Goal: Task Accomplishment & Management: Use online tool/utility

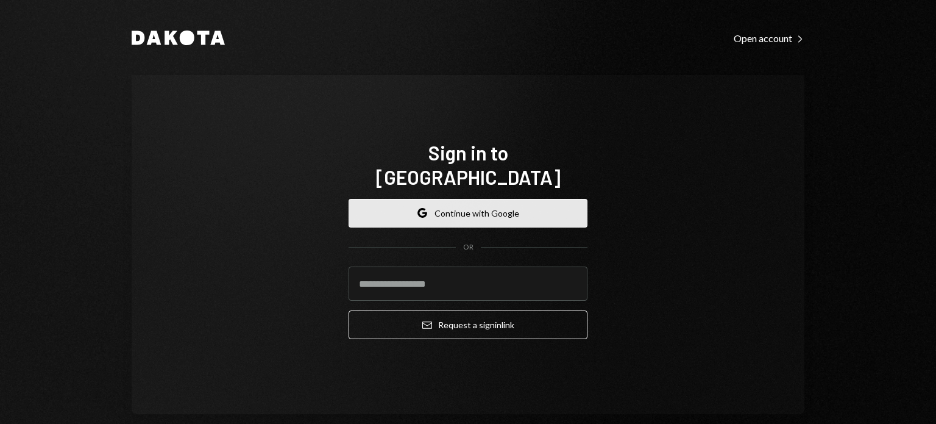
click at [426, 207] on button "Google Continue with Google" at bounding box center [468, 213] width 239 height 29
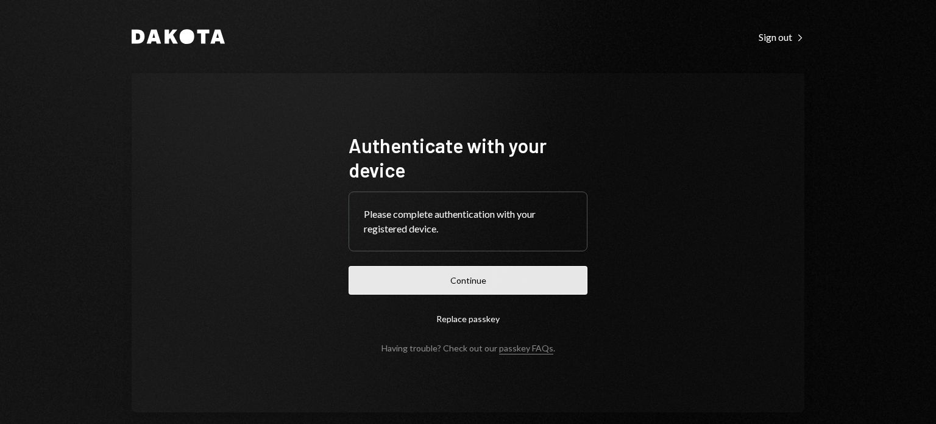
click at [451, 287] on button "Continue" at bounding box center [468, 280] width 239 height 29
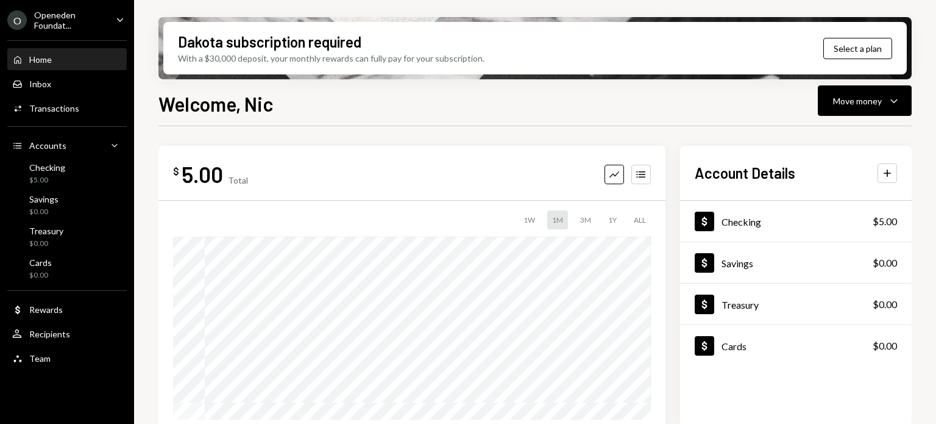
click at [107, 21] on div "O Openeden Foundat... Caret Down" at bounding box center [67, 20] width 134 height 21
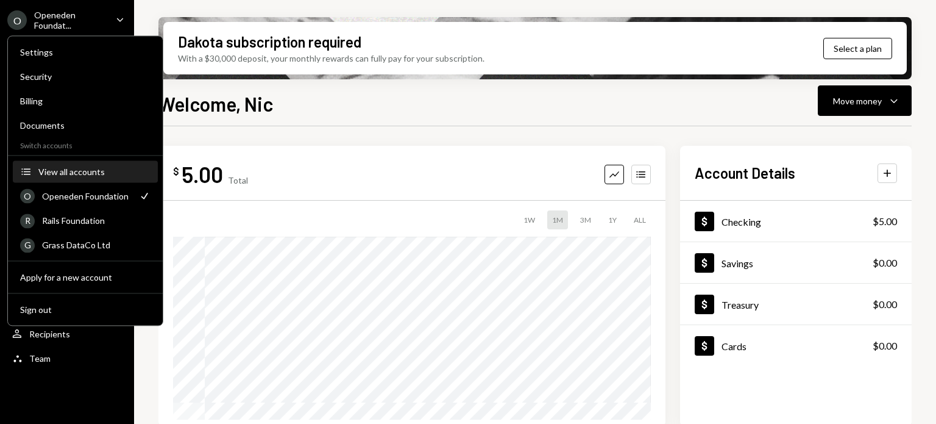
click at [68, 163] on button "Accounts View all accounts" at bounding box center [85, 172] width 145 height 22
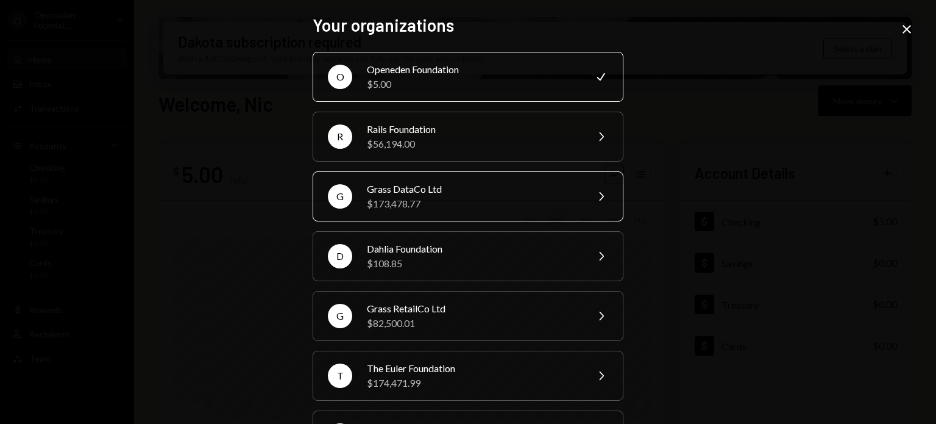
click at [576, 194] on div "G Grass DataCo Ltd $173,478.77 Chevron Right" at bounding box center [468, 196] width 311 height 50
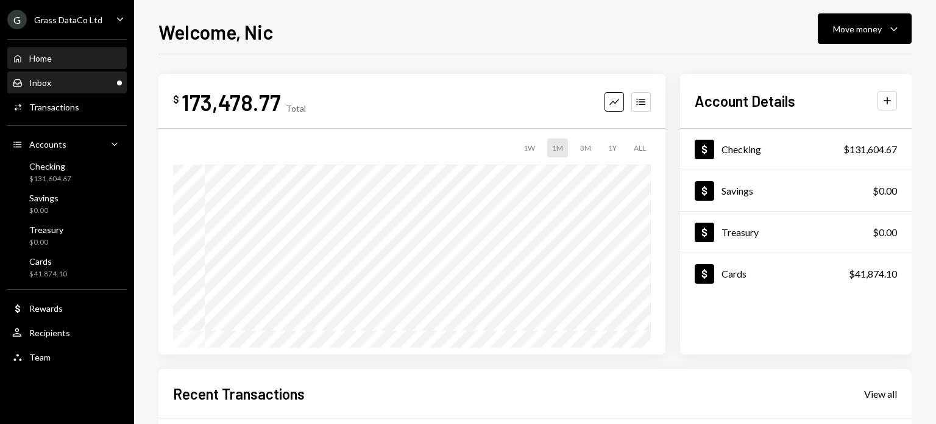
click at [71, 85] on div "Inbox Inbox" at bounding box center [67, 82] width 110 height 11
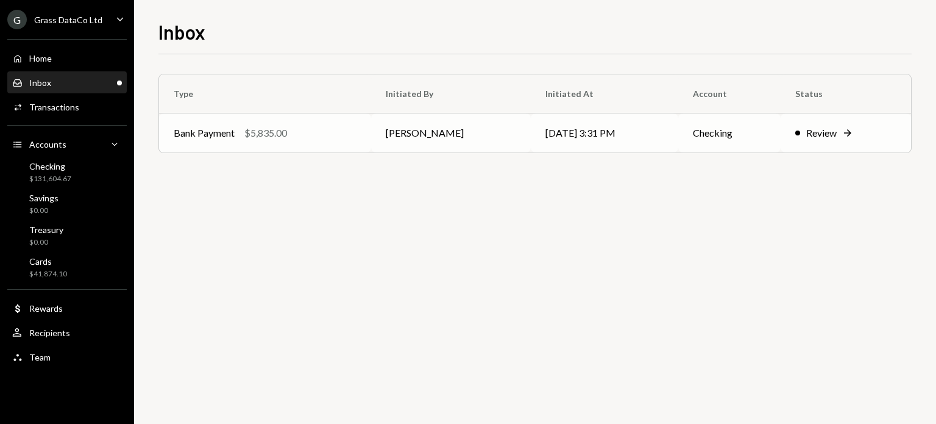
click at [633, 126] on td "[DATE] 3:31 PM" at bounding box center [605, 132] width 148 height 39
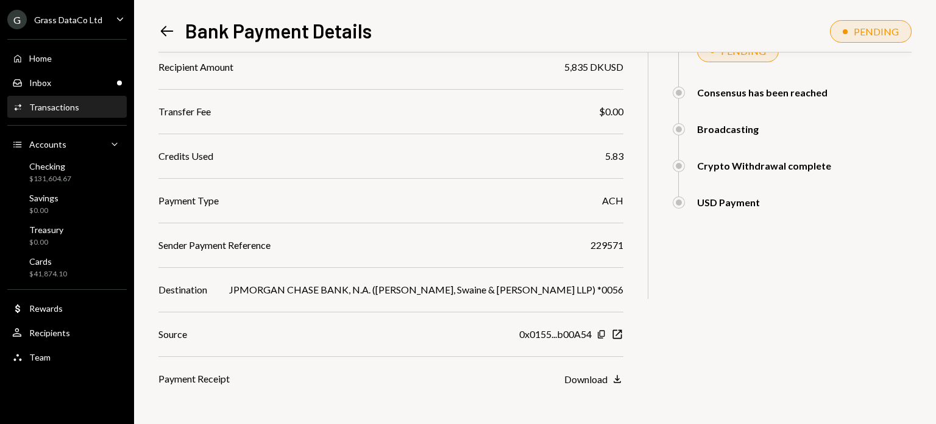
scroll to position [246, 0]
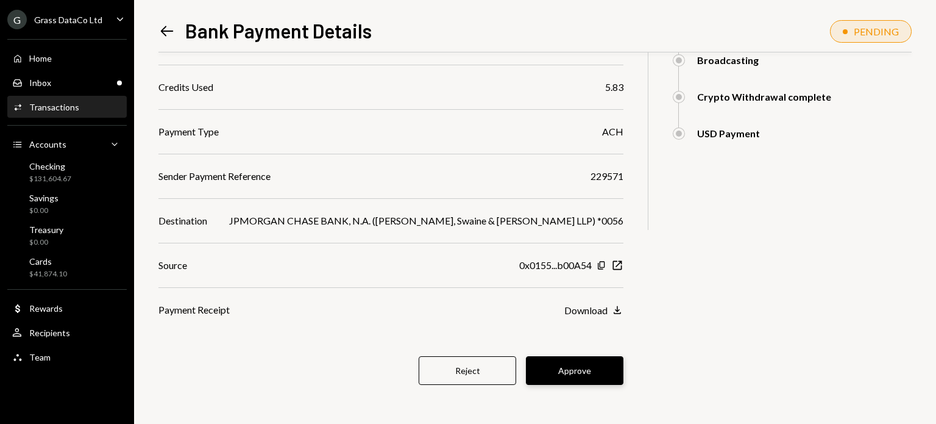
click at [573, 360] on button "Approve" at bounding box center [575, 370] width 98 height 29
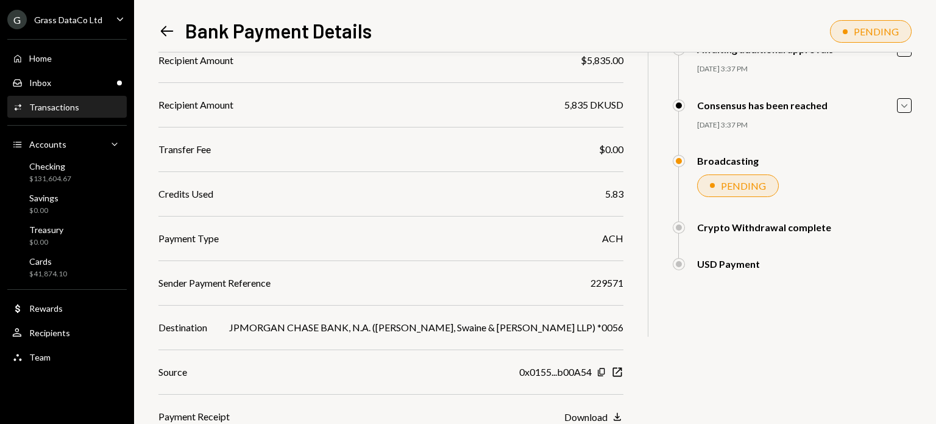
scroll to position [140, 0]
click at [54, 88] on div "Inbox Inbox" at bounding box center [67, 83] width 110 height 21
